Goal: Task Accomplishment & Management: Use online tool/utility

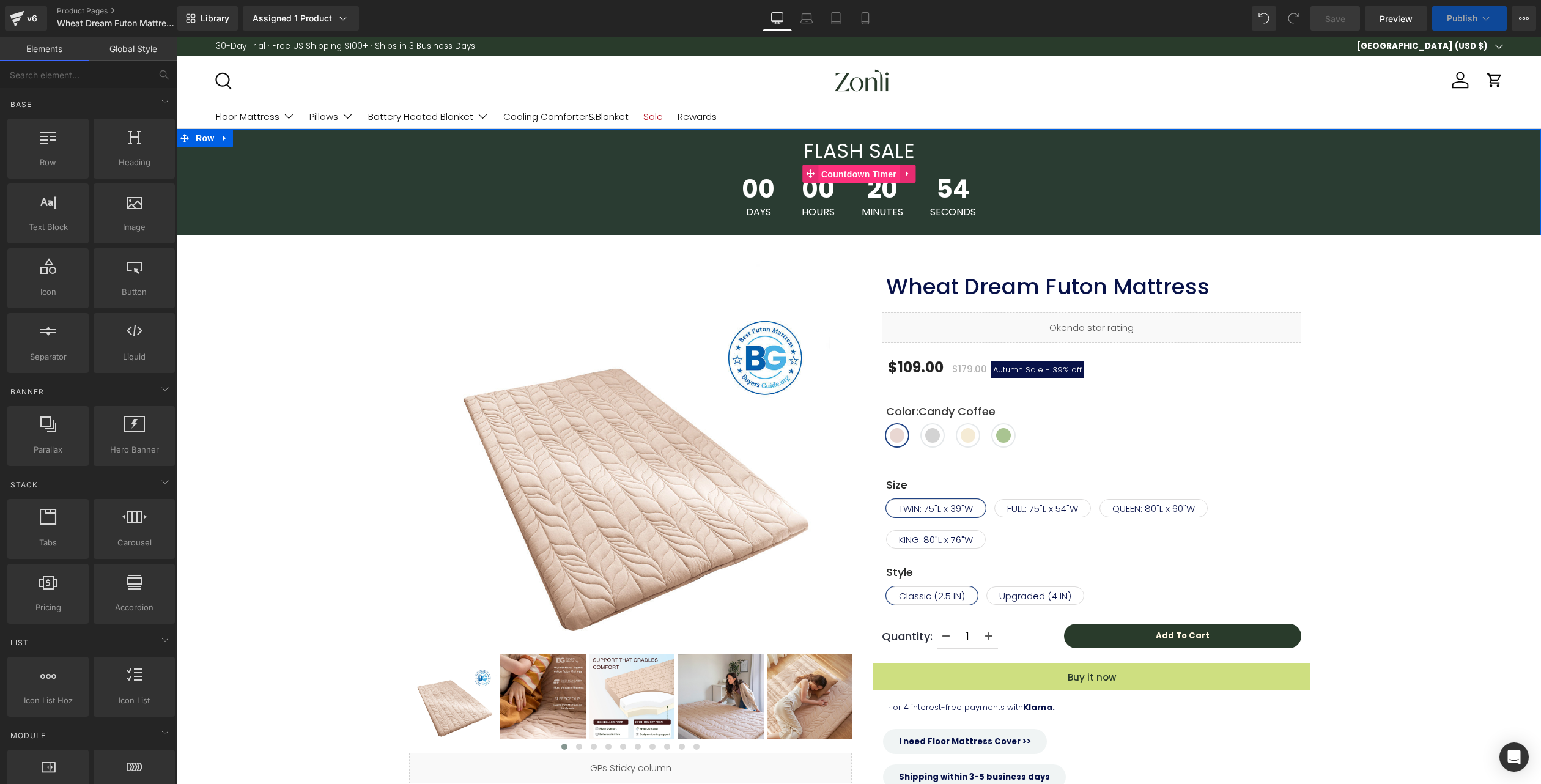
click at [859, 178] on span "Countdown Timer" at bounding box center [859, 174] width 82 height 18
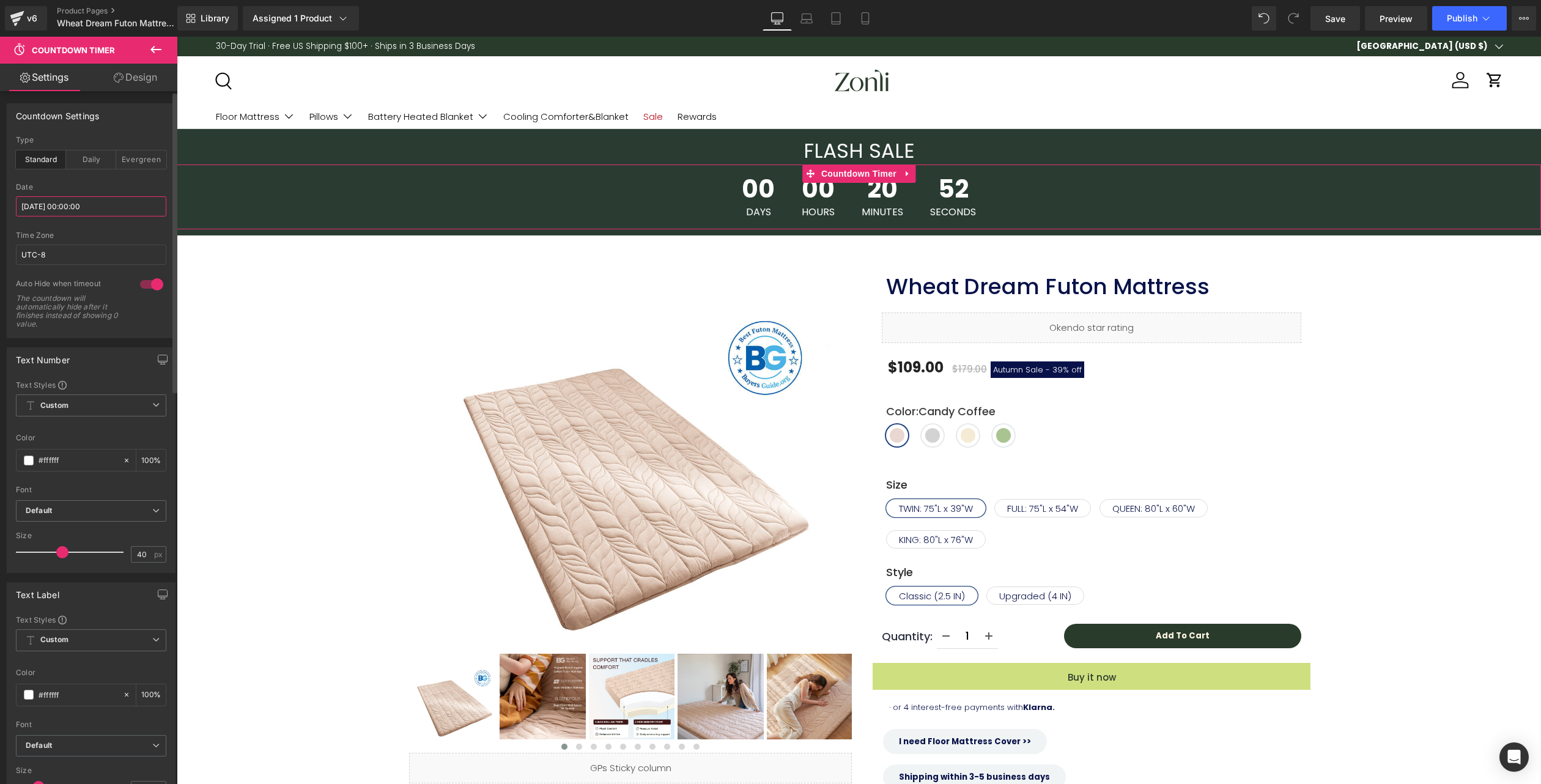
click at [93, 201] on input "[DATE] 00:00:00" at bounding box center [91, 206] width 150 height 20
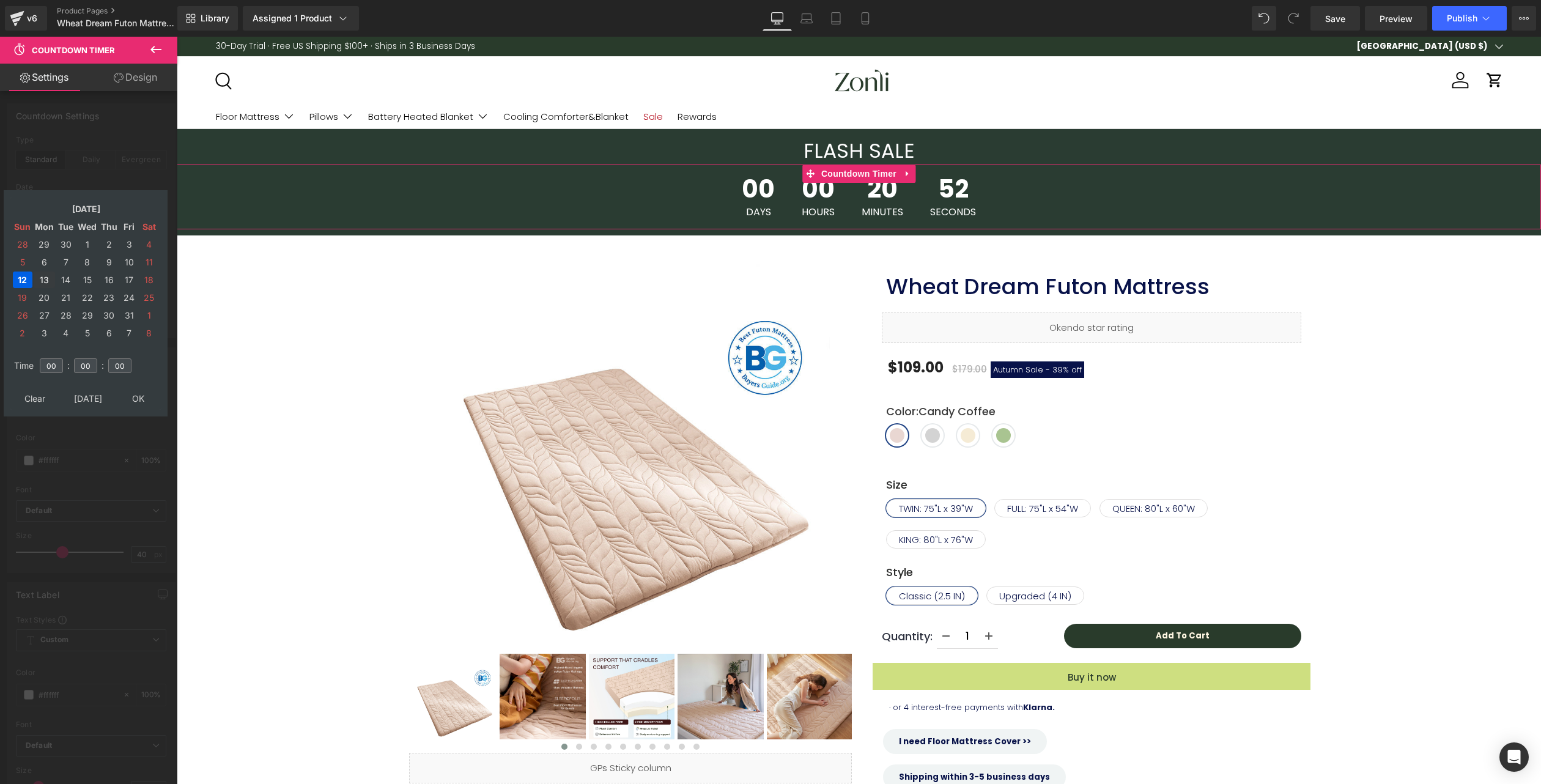
click at [44, 277] on td "13" at bounding box center [44, 279] width 21 height 17
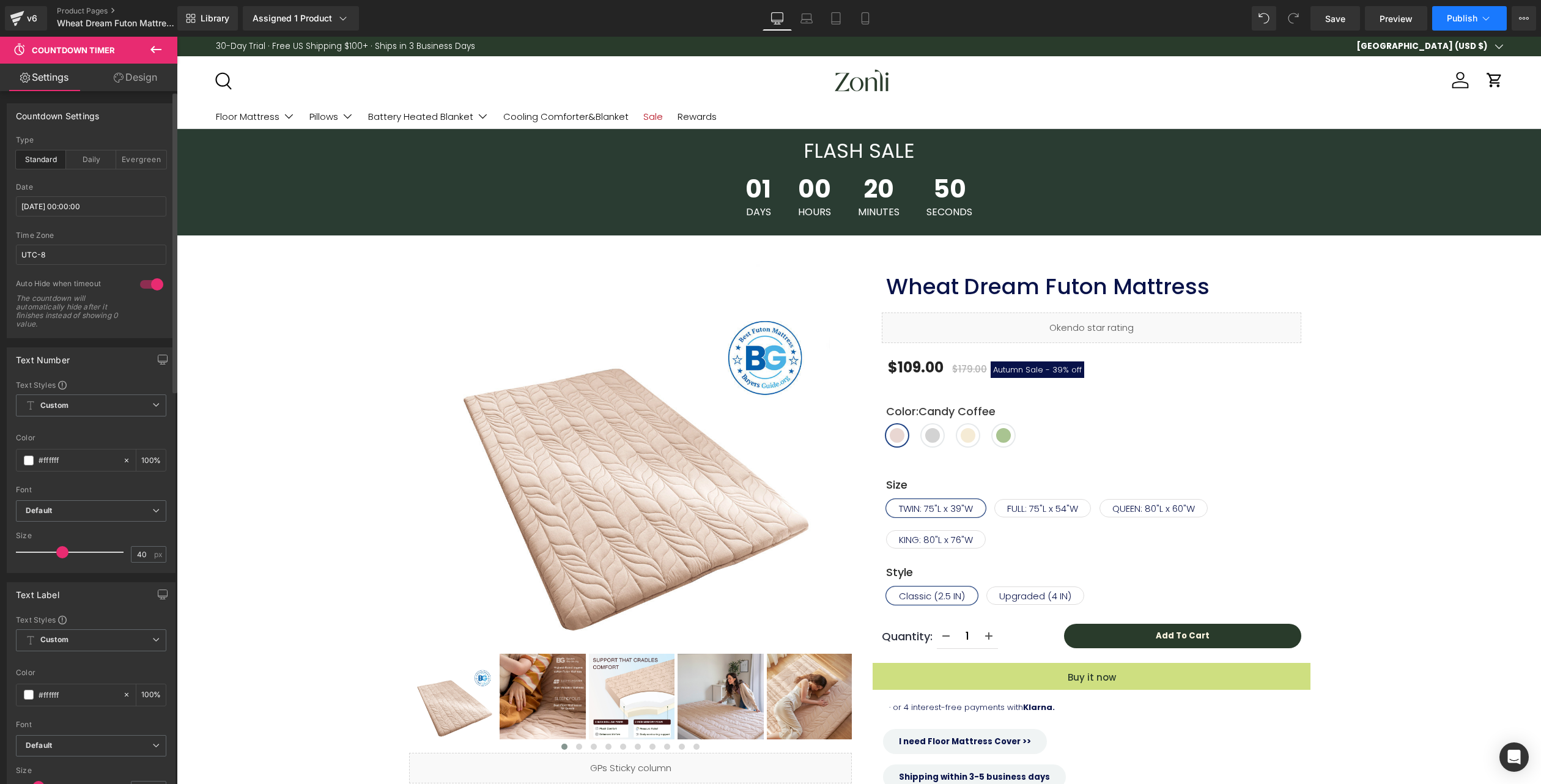
click at [1473, 17] on span "Publish" at bounding box center [1462, 17] width 31 height 9
click at [1464, 30] on button "Publish" at bounding box center [1470, 18] width 74 height 25
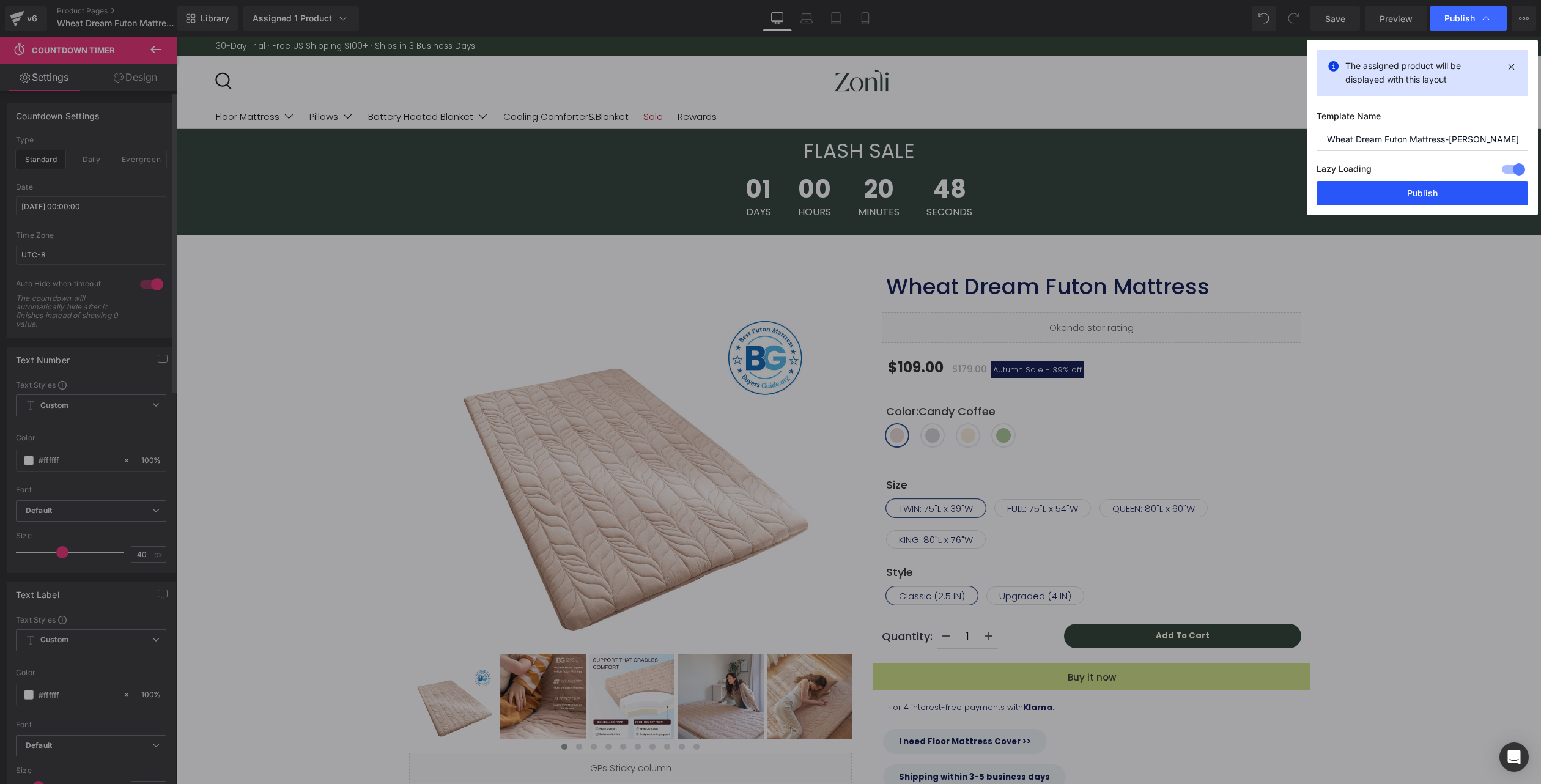
click at [1441, 195] on button "Publish" at bounding box center [1422, 193] width 211 height 25
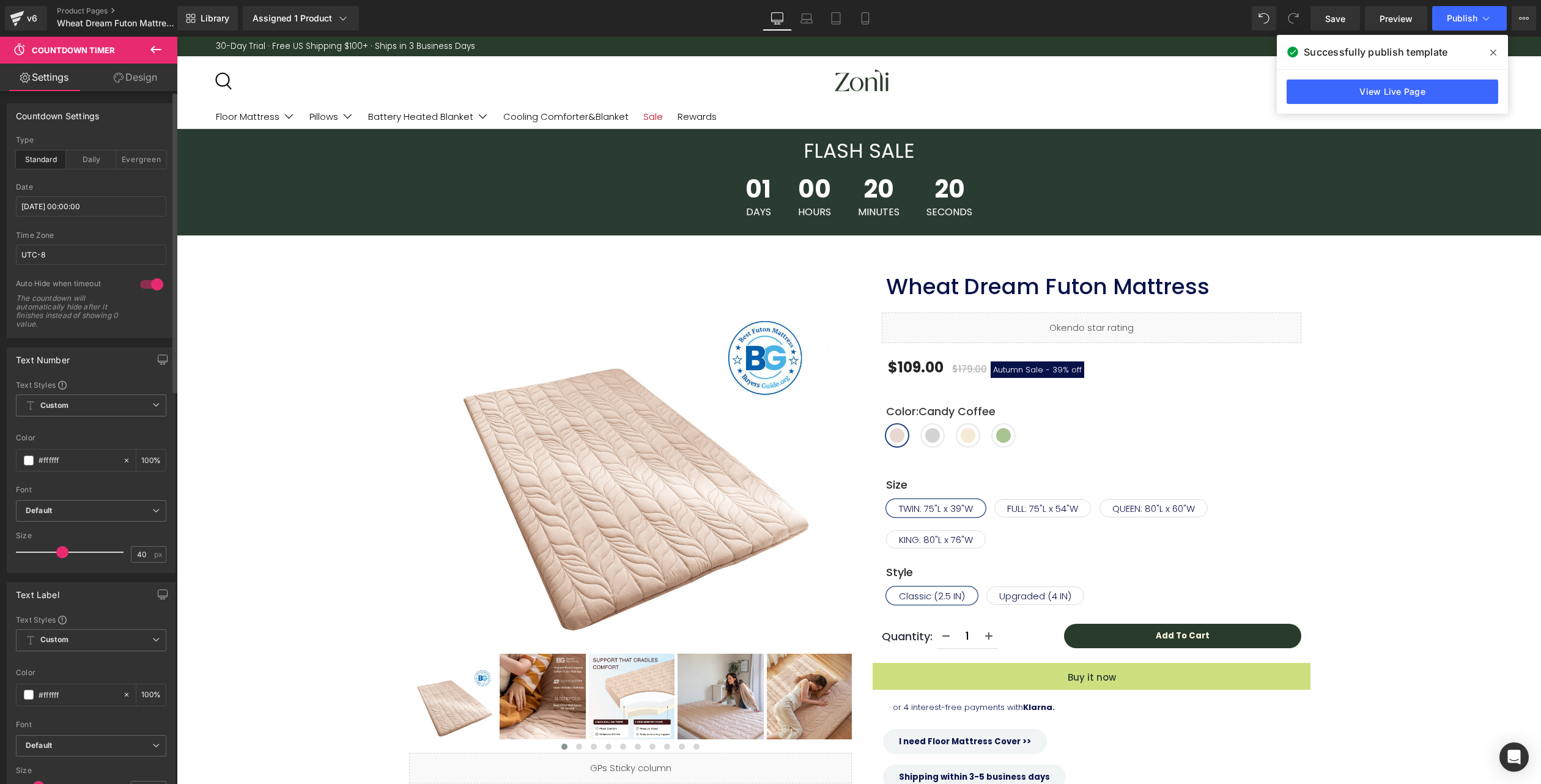
click at [1490, 49] on icon at bounding box center [1493, 52] width 6 height 9
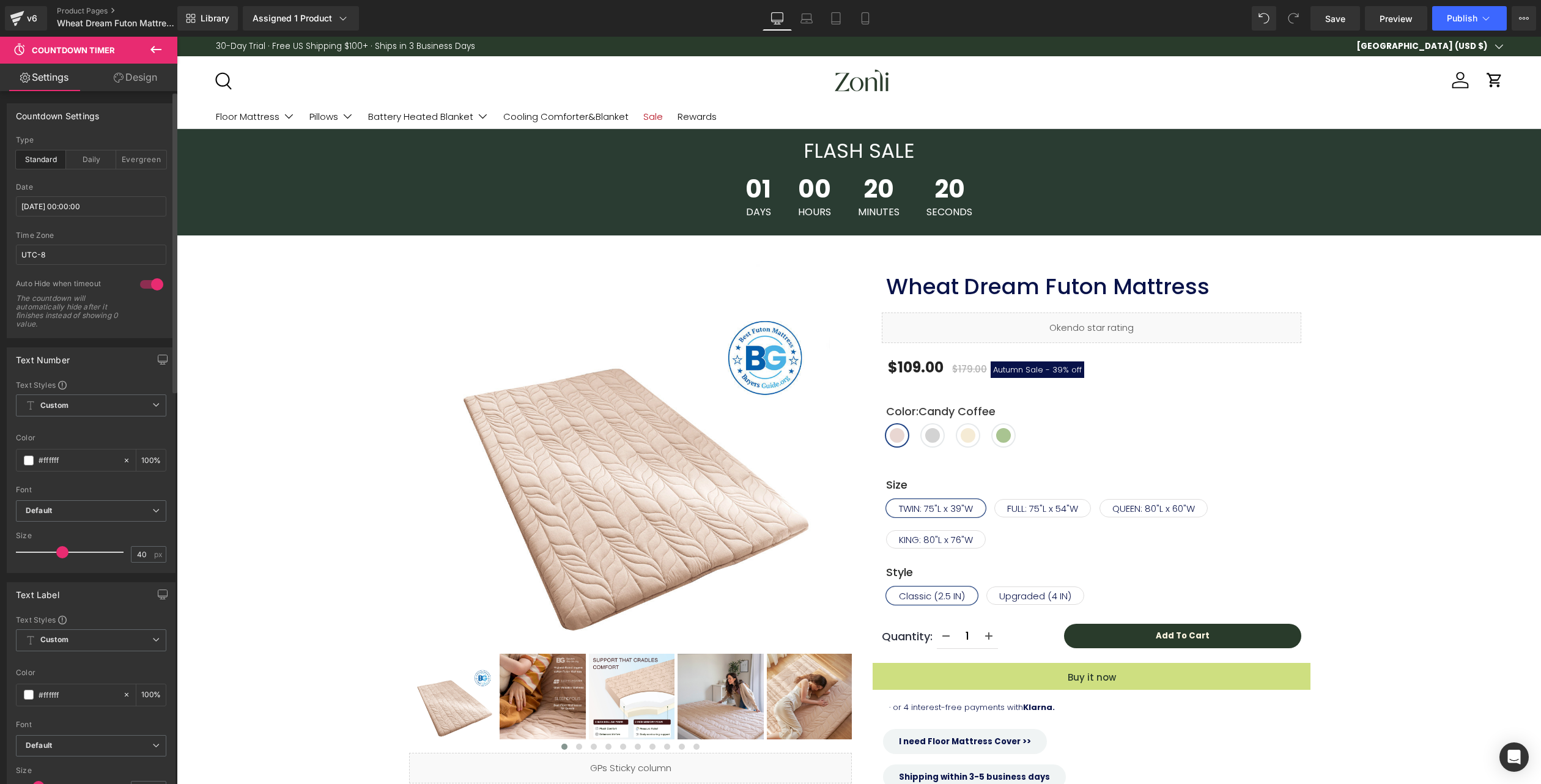
click at [1490, 49] on button "[GEOGRAPHIC_DATA] (USD $)" at bounding box center [1429, 46] width 146 height 12
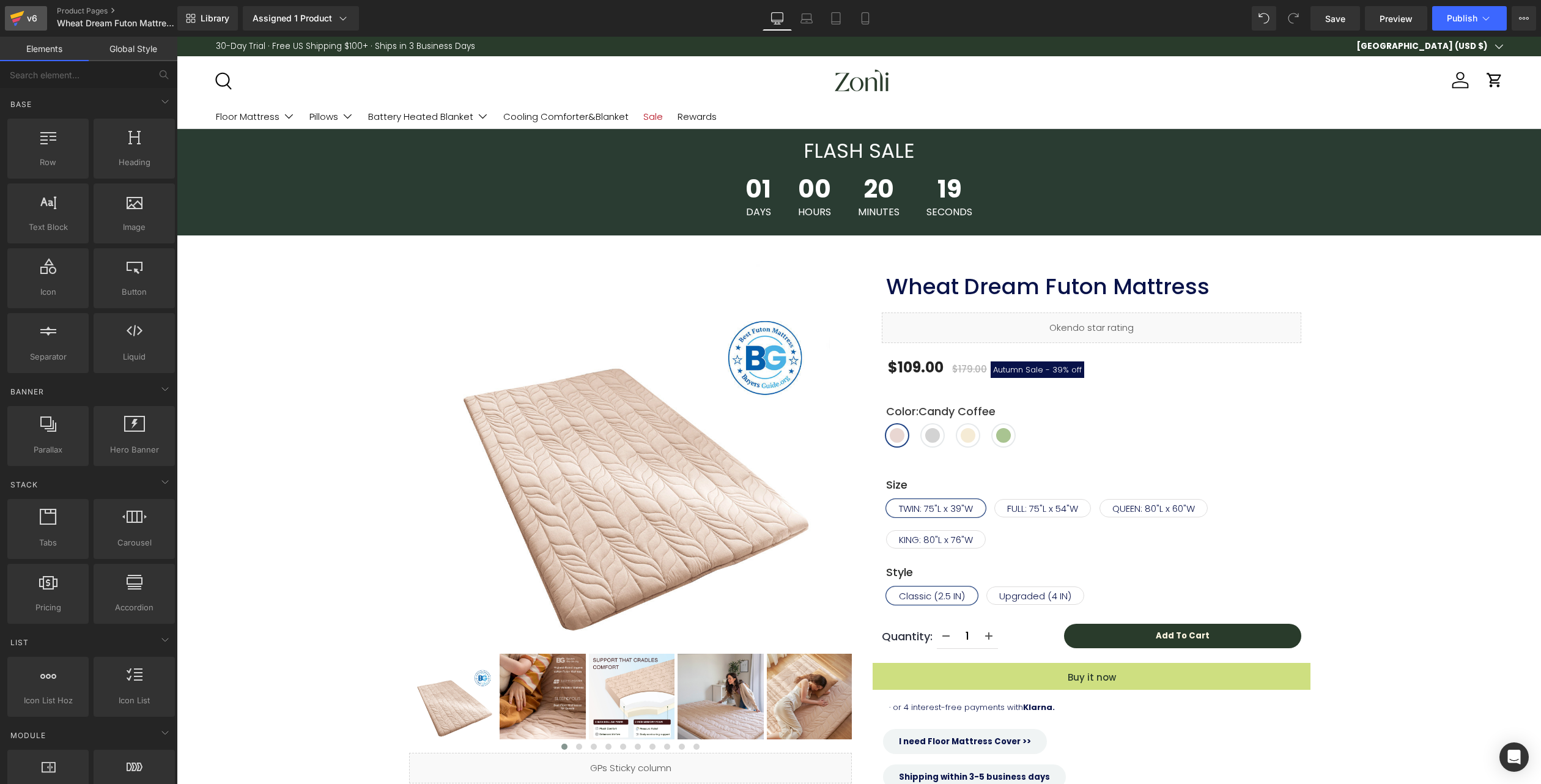
click at [32, 12] on div "v6" at bounding box center [32, 18] width 15 height 16
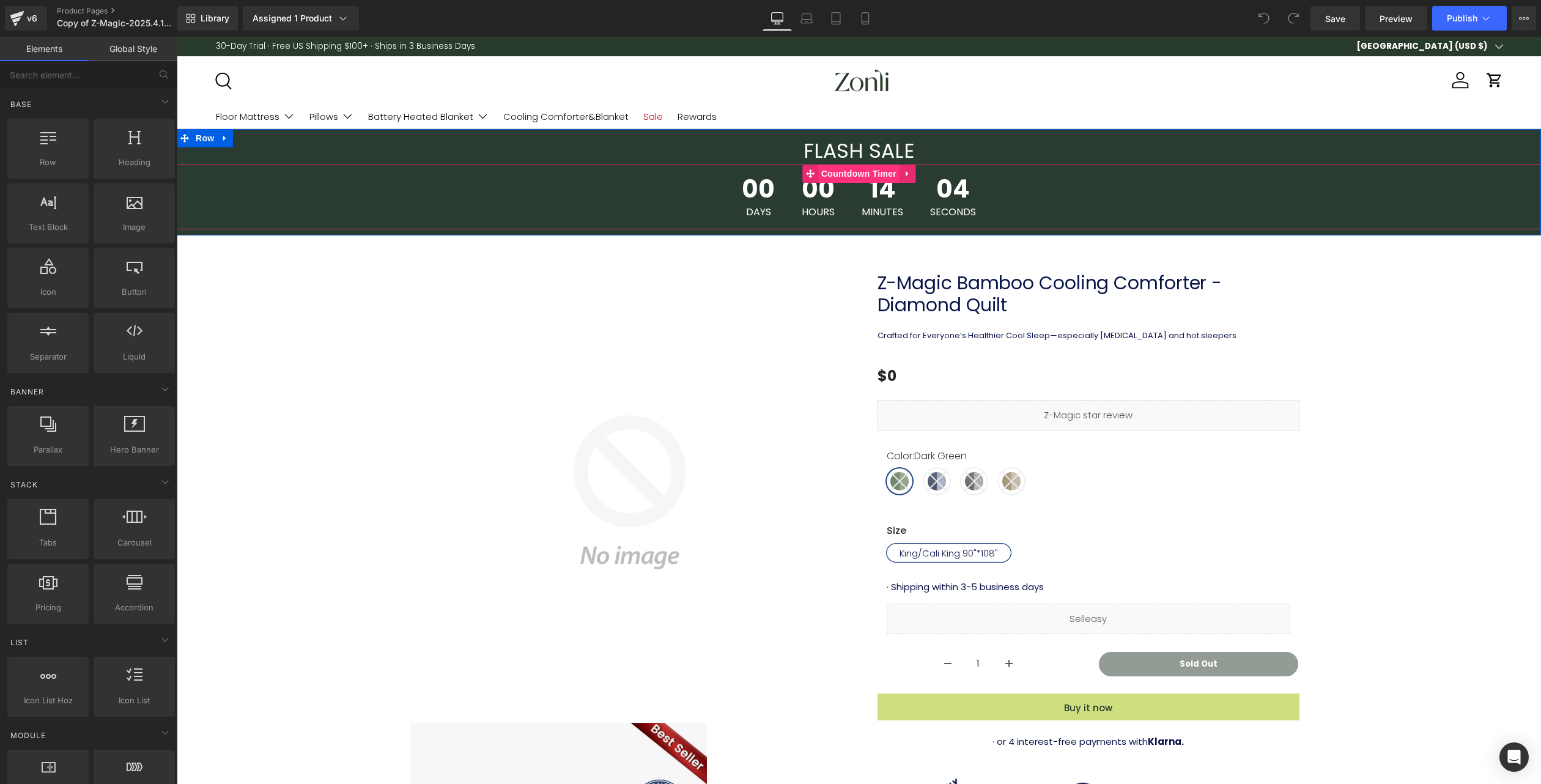
click at [845, 175] on span "Countdown Timer" at bounding box center [859, 173] width 82 height 18
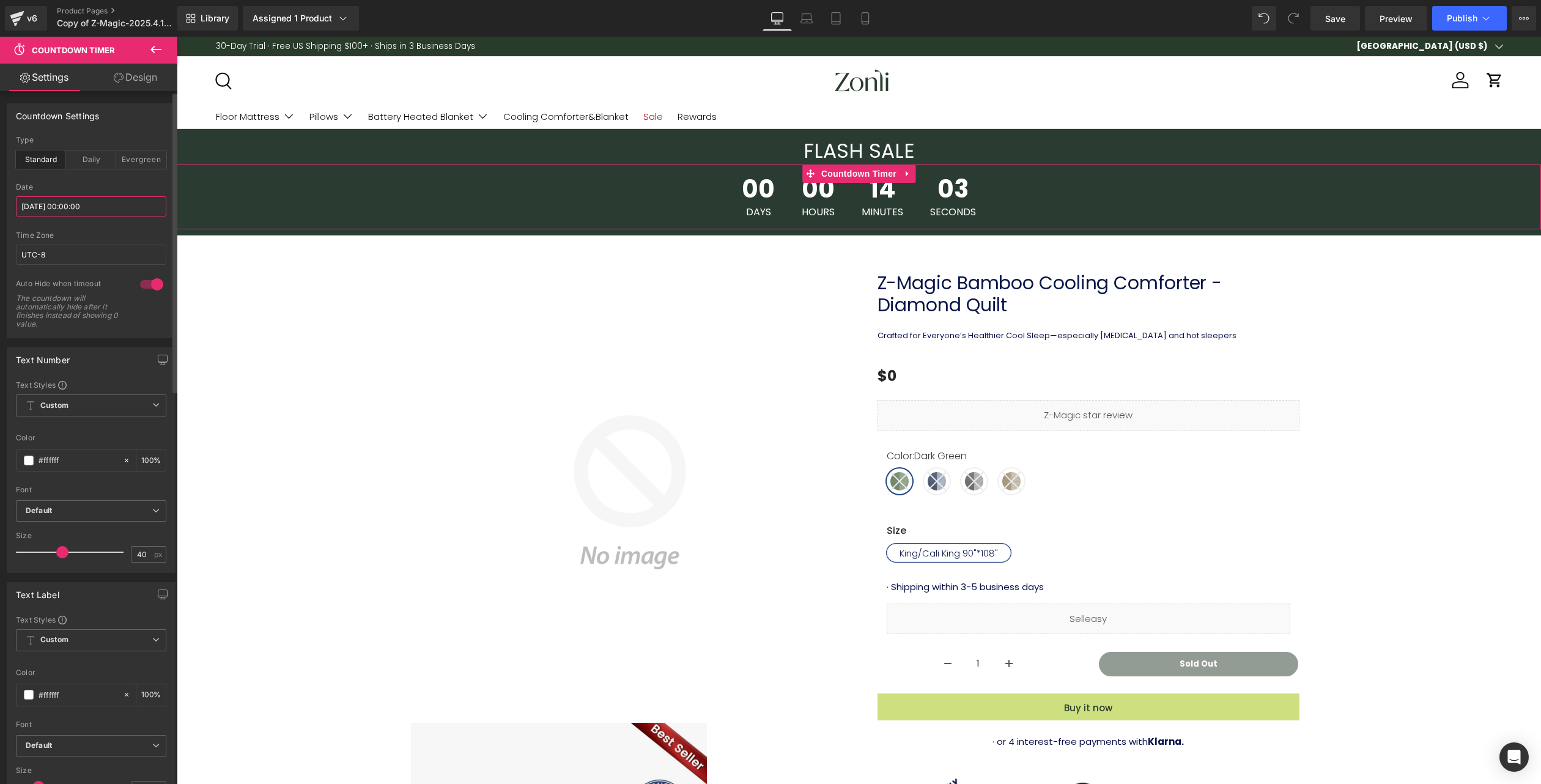
click at [64, 203] on input "[DATE] 00:00:00" at bounding box center [91, 206] width 150 height 20
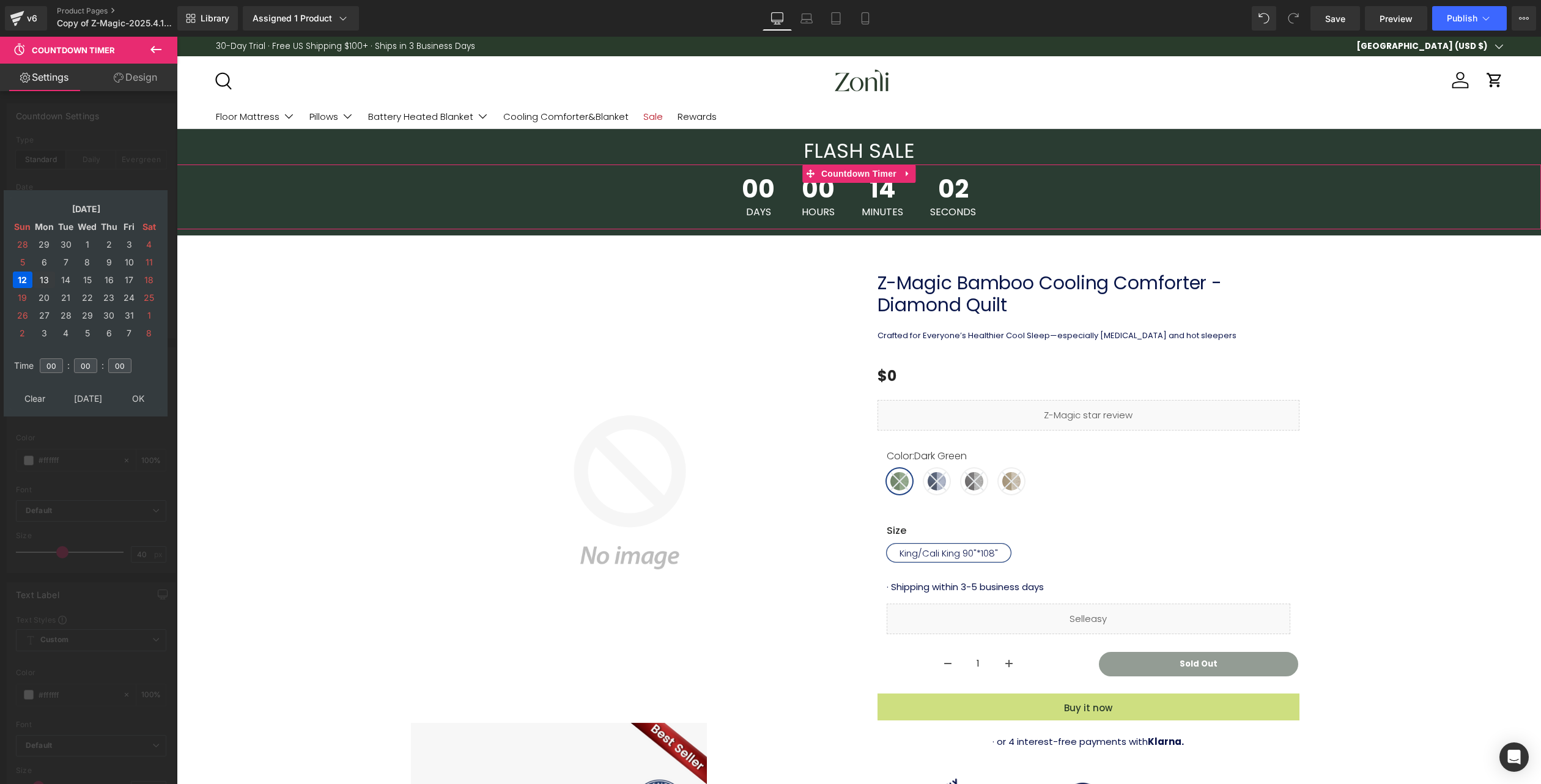
click at [42, 283] on td "13" at bounding box center [44, 279] width 21 height 17
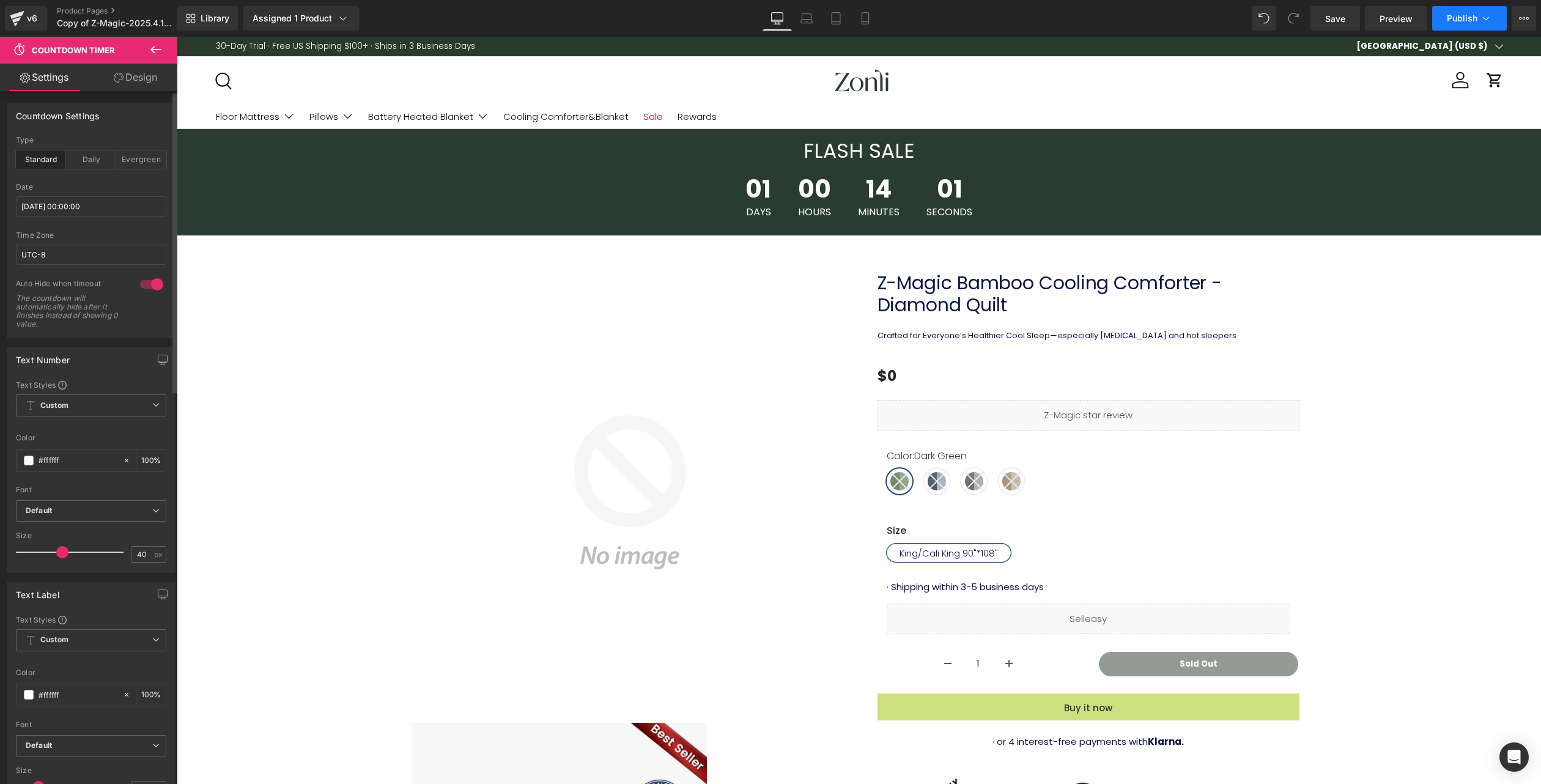
click at [1459, 17] on span "Publish" at bounding box center [1462, 17] width 31 height 9
click at [1472, 17] on span "Publish" at bounding box center [1462, 17] width 31 height 9
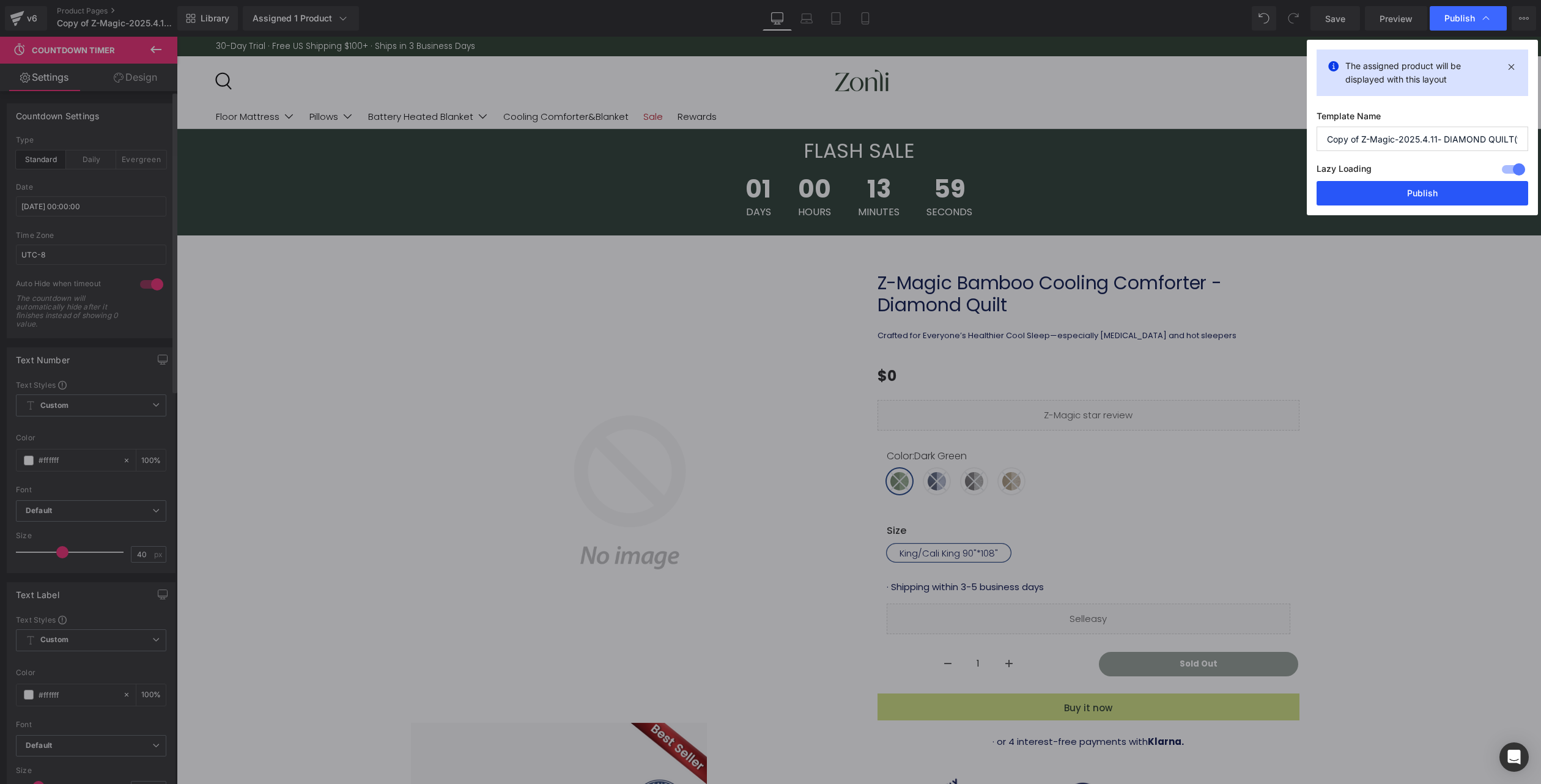
click at [1416, 189] on button "Publish" at bounding box center [1422, 193] width 211 height 25
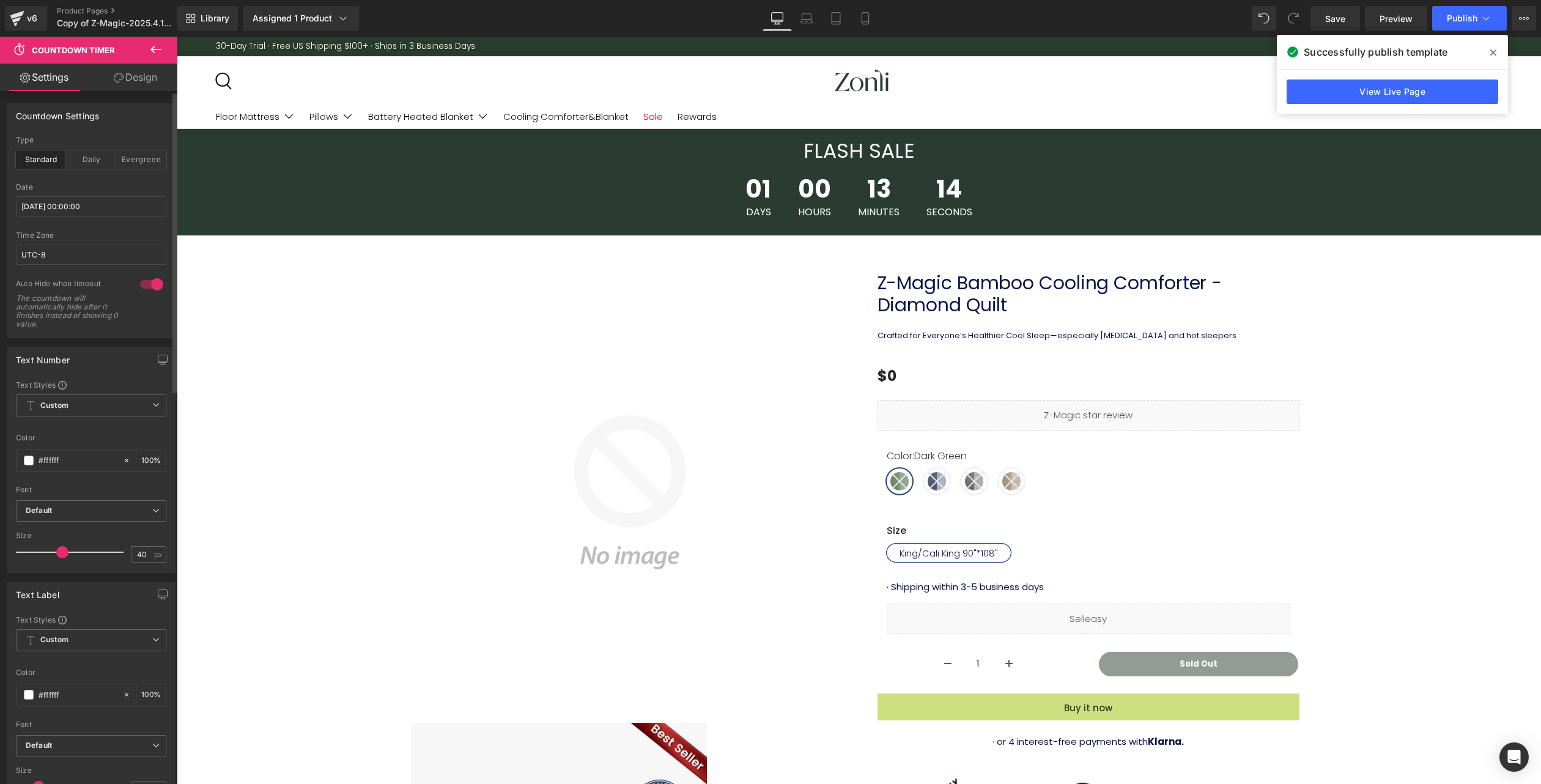
click at [1492, 53] on icon at bounding box center [1493, 52] width 6 height 6
click at [1492, 53] on div "30-Day Trial · Free US Shipping $100+ · Ships in 3 Business Days Boundless Rest…" at bounding box center [859, 46] width 1365 height 20
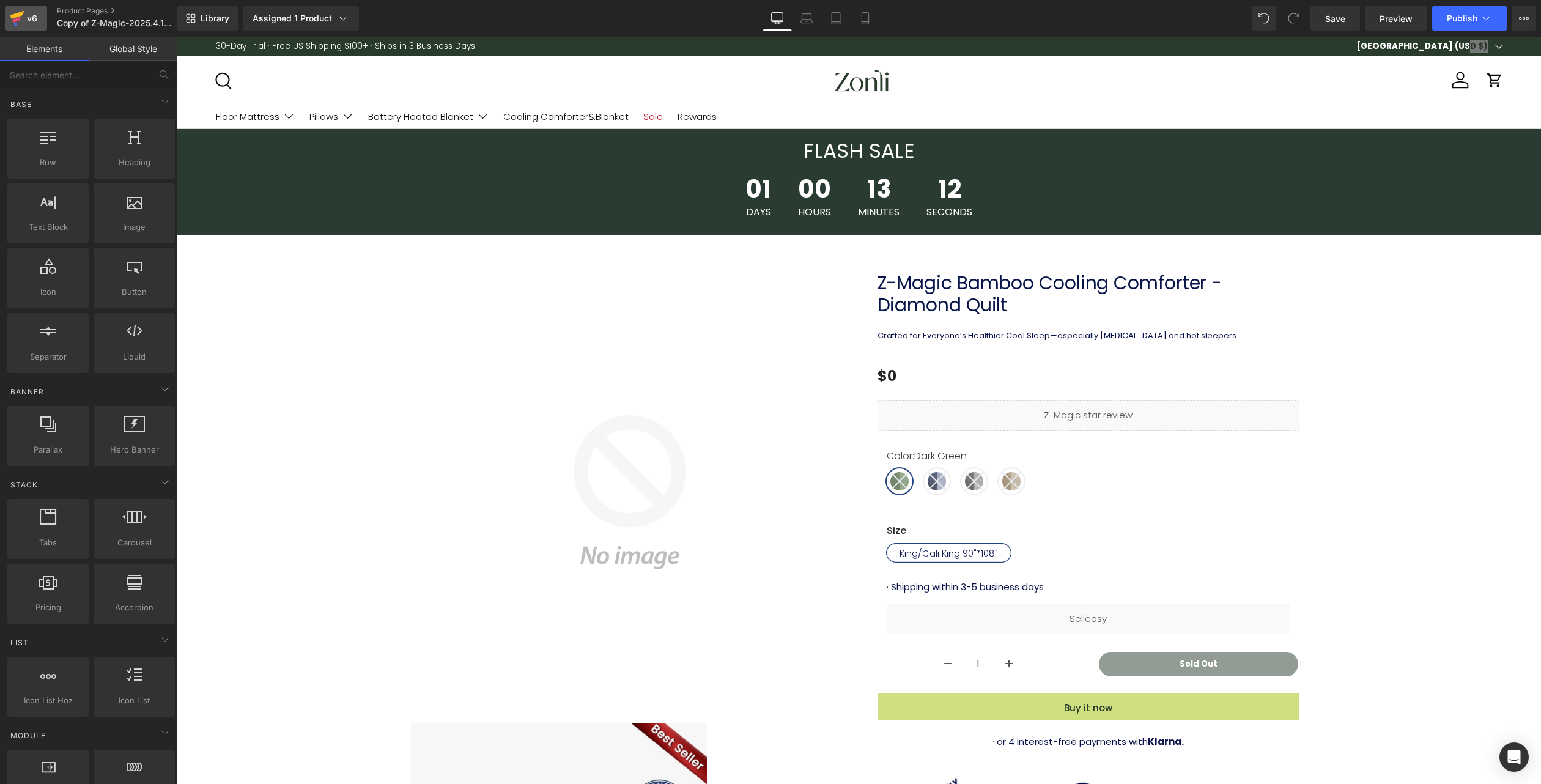
click at [24, 17] on icon at bounding box center [17, 18] width 15 height 31
drag, startPoint x: 24, startPoint y: 17, endPoint x: 40, endPoint y: 15, distance: 16.1
click at [24, 17] on icon at bounding box center [17, 18] width 15 height 31
